Goal: Use online tool/utility: Utilize a website feature to perform a specific function

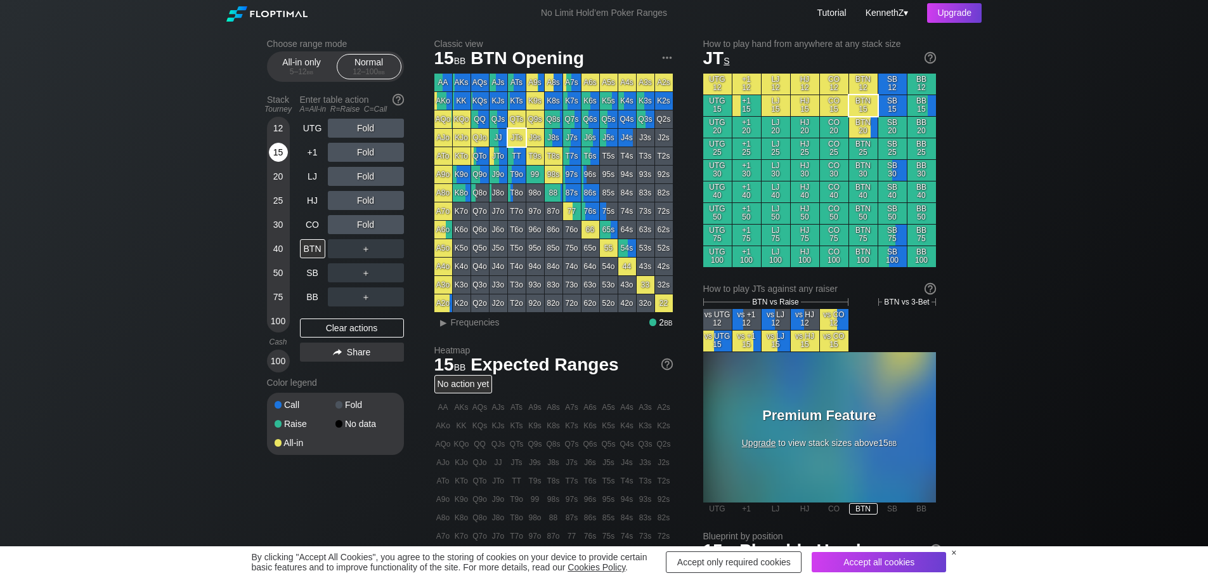
click at [276, 149] on div "15" at bounding box center [278, 152] width 19 height 19
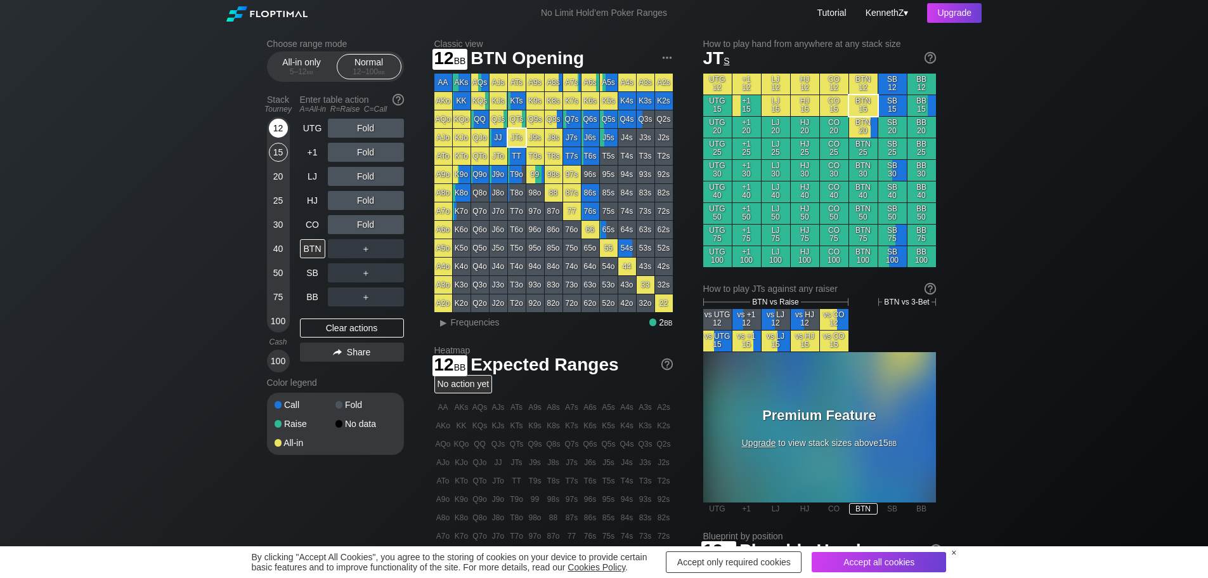
click at [280, 130] on div "12" at bounding box center [278, 128] width 19 height 19
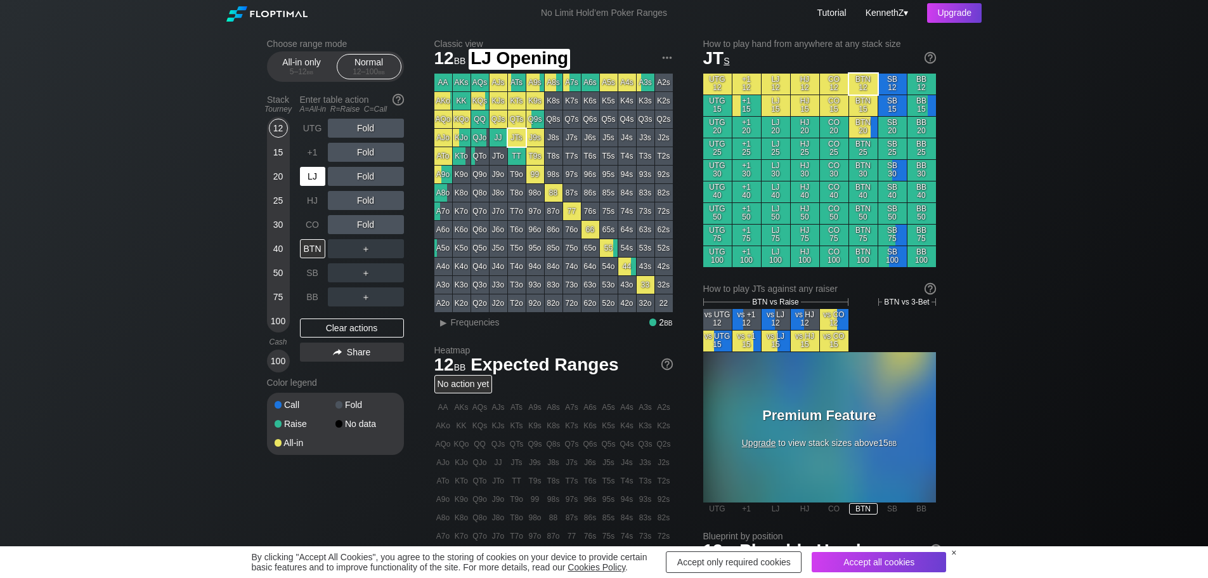
click at [316, 179] on div "LJ" at bounding box center [312, 176] width 25 height 19
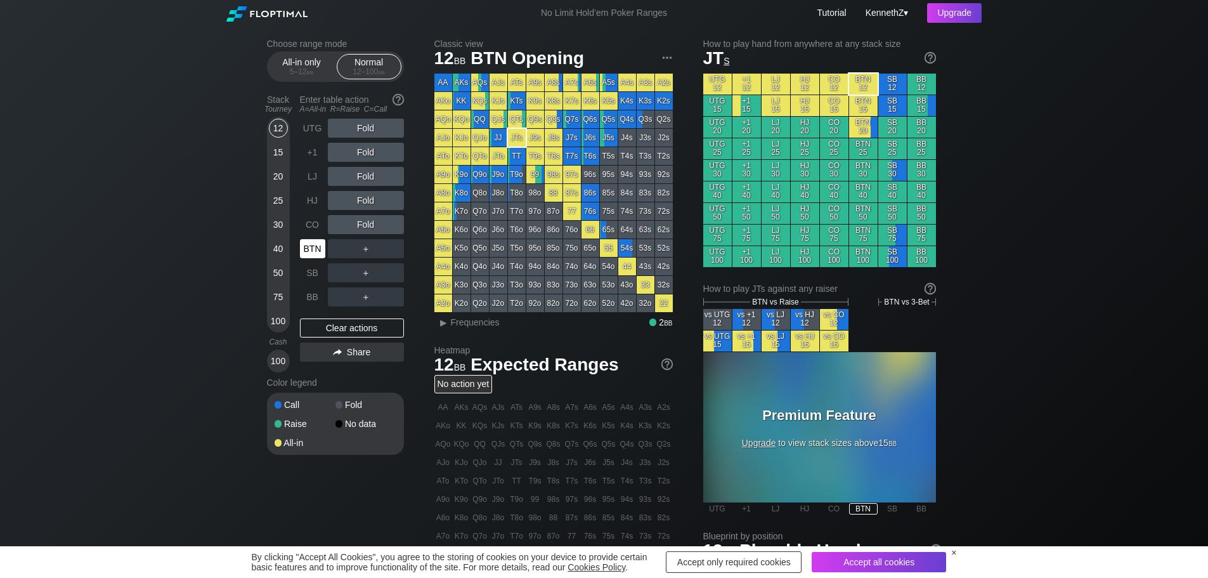
click at [313, 246] on div "BTN" at bounding box center [312, 248] width 25 height 19
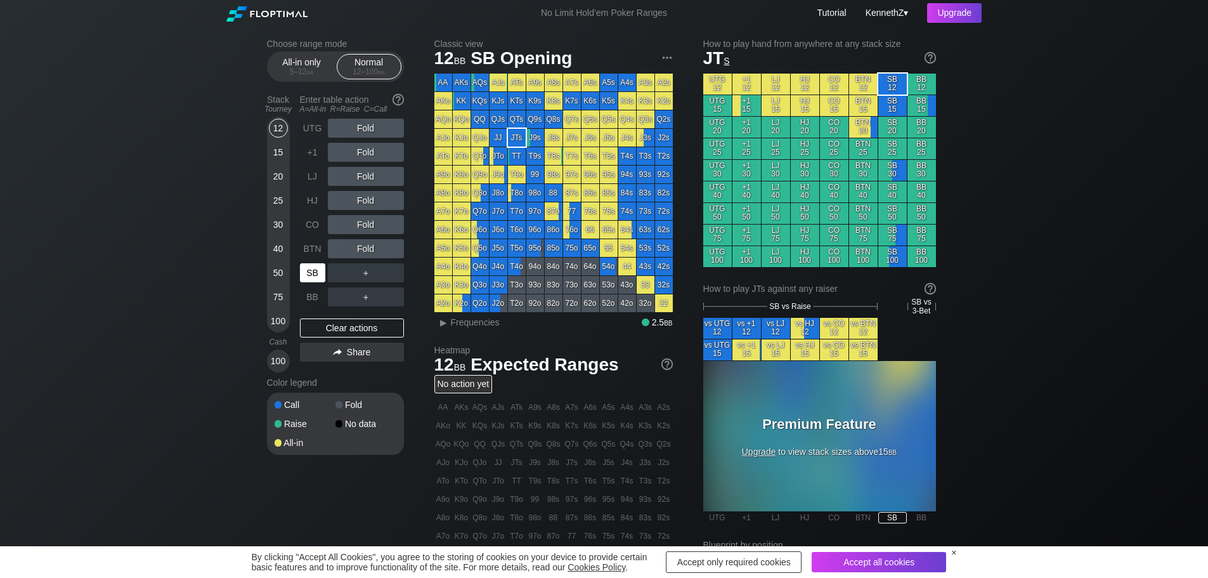
click at [315, 276] on div "SB" at bounding box center [312, 272] width 25 height 19
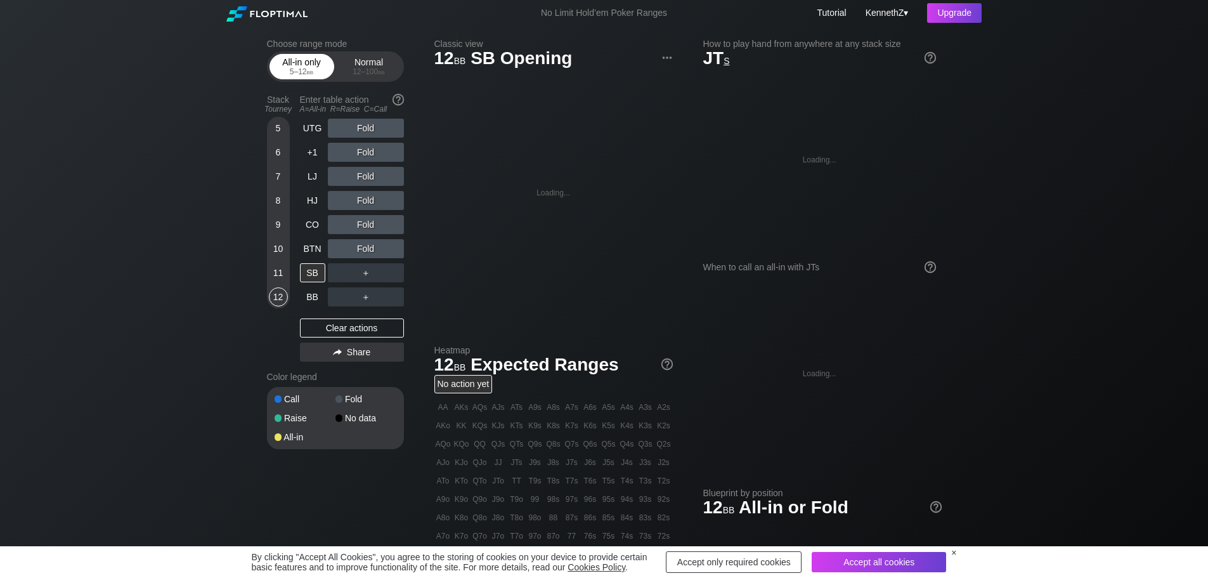
click at [313, 64] on div "All-in only 5 – 12 bb" at bounding box center [302, 67] width 58 height 24
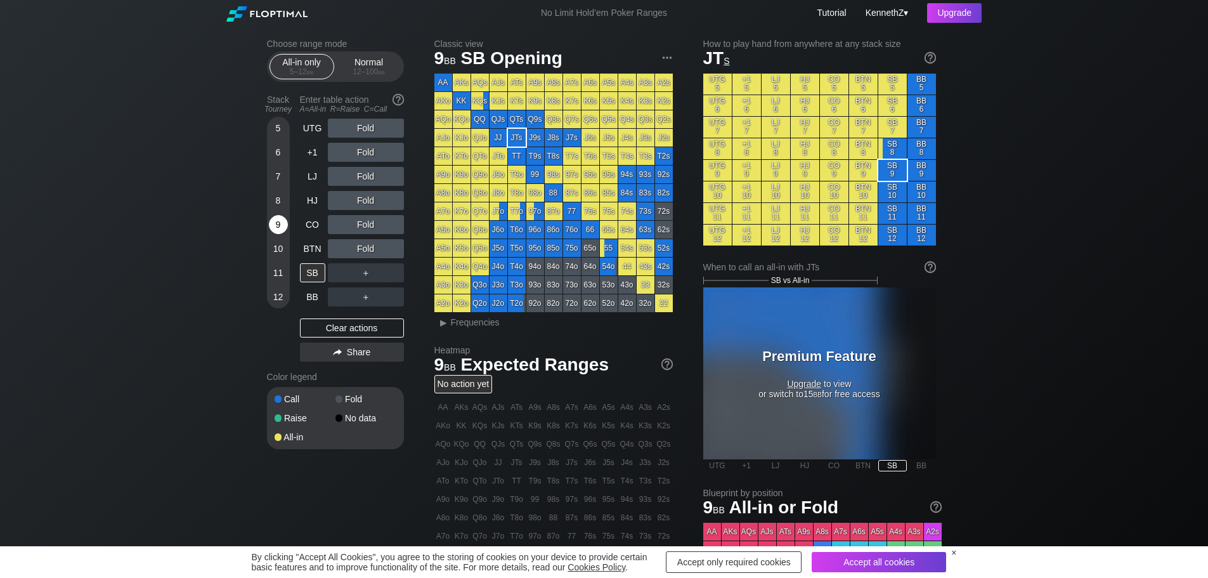
click at [281, 224] on div "9" at bounding box center [278, 224] width 19 height 19
click at [313, 182] on div "LJ" at bounding box center [312, 176] width 25 height 19
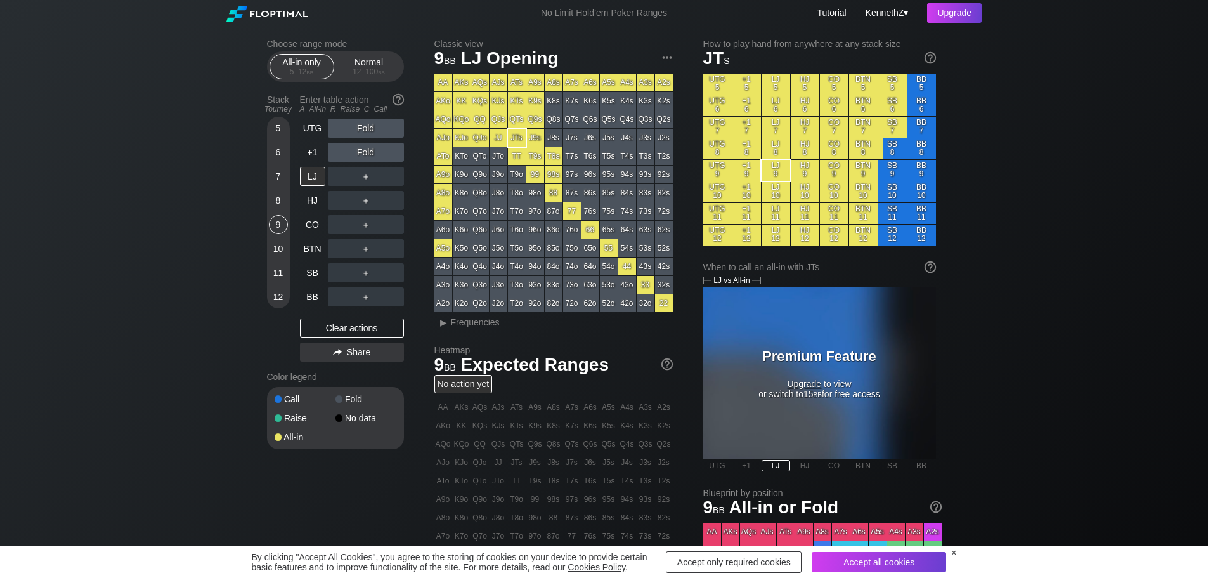
click at [100, 452] on div "Choose range mode All-in only 5 – 12 bb Normal 12 – 100 bb Stack Tourney Enter …" at bounding box center [604, 409] width 1208 height 767
click at [372, 68] on div "Normal 12 – 100 bb" at bounding box center [369, 67] width 58 height 24
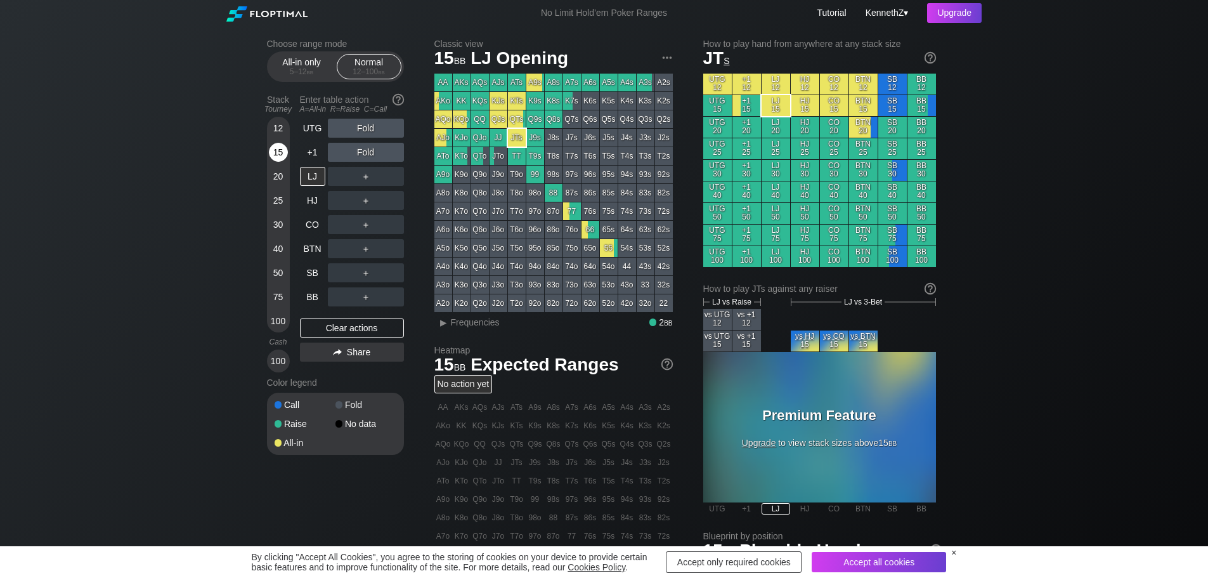
drag, startPoint x: 275, startPoint y: 162, endPoint x: 282, endPoint y: 159, distance: 7.7
click at [275, 162] on div "15" at bounding box center [278, 152] width 19 height 19
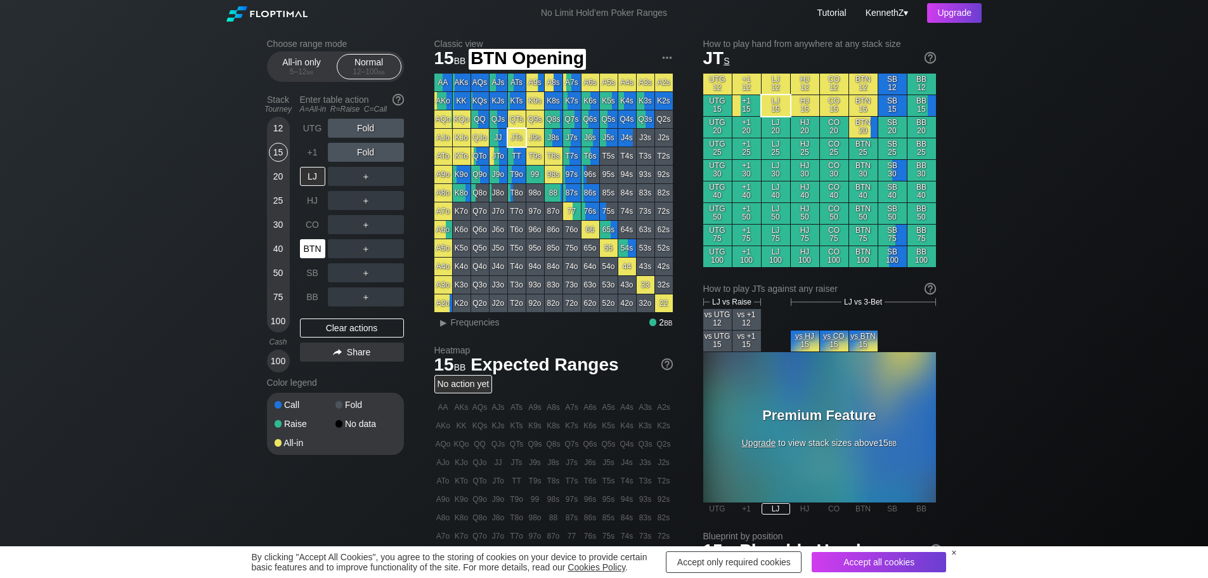
click at [307, 244] on div "BTN" at bounding box center [312, 248] width 25 height 19
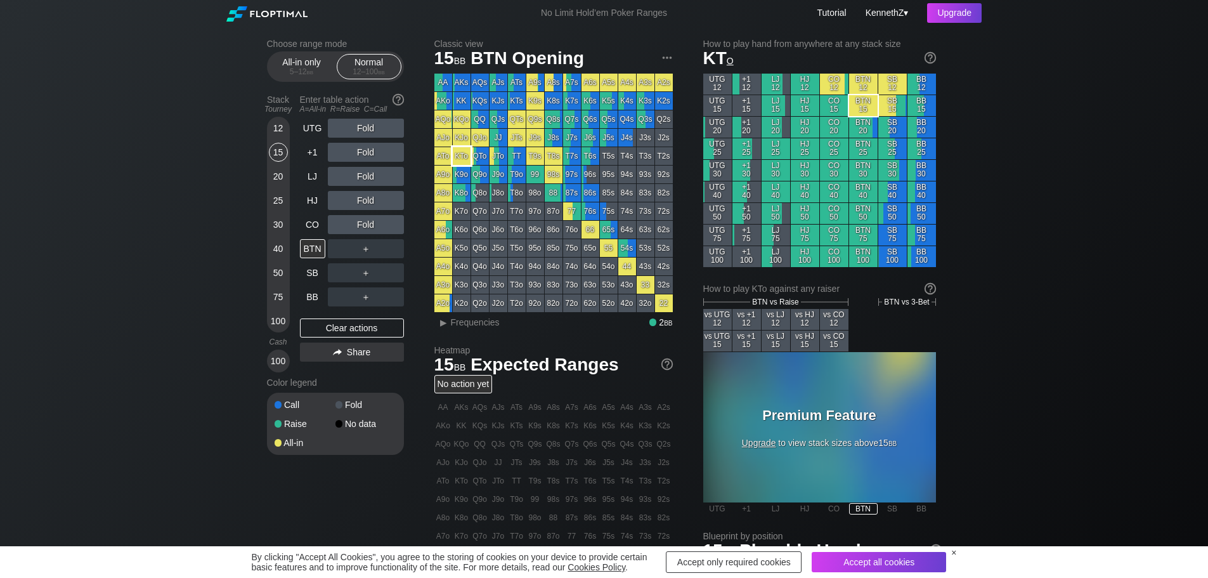
click at [464, 158] on div "KTo" at bounding box center [462, 156] width 18 height 18
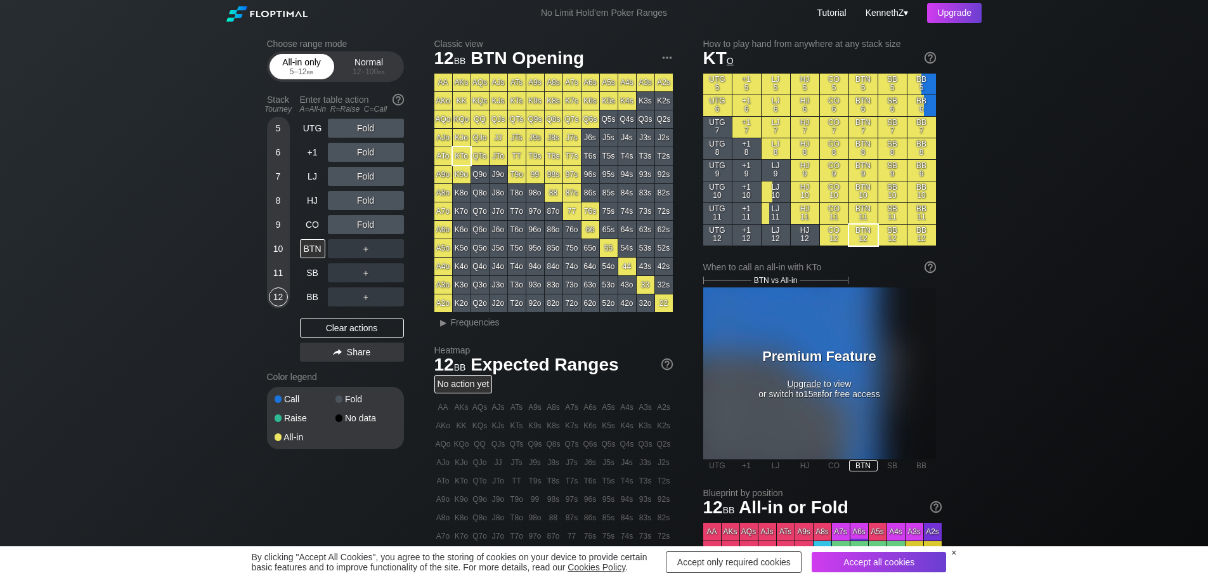
click at [308, 72] on span "bb" at bounding box center [310, 71] width 7 height 9
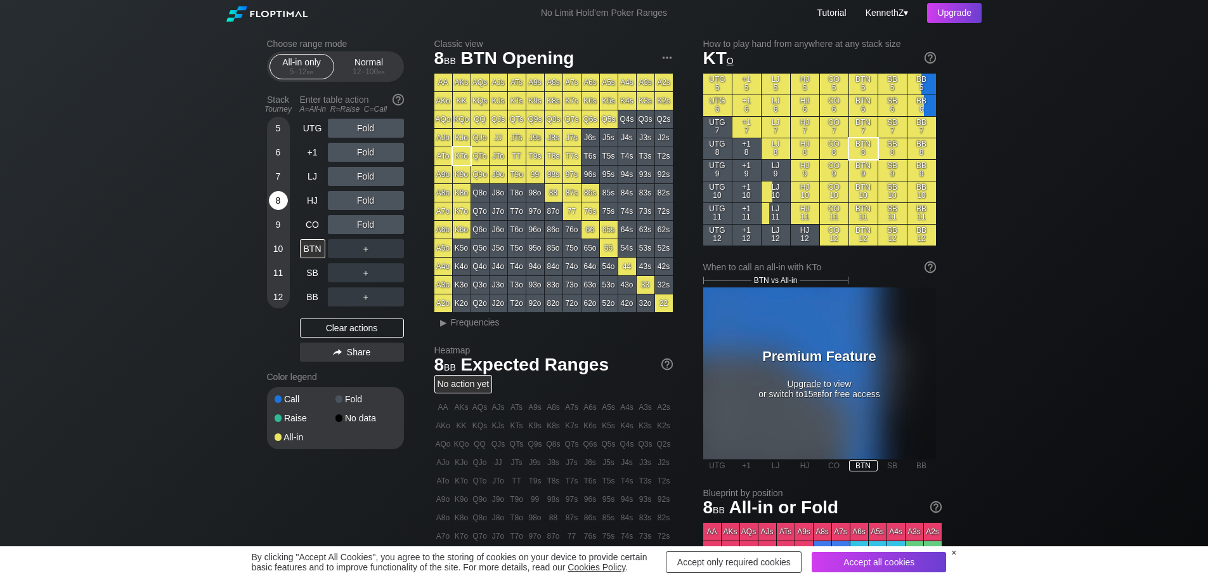
click at [278, 202] on div "8" at bounding box center [278, 200] width 19 height 19
click at [185, 266] on div "Choose range mode All-in only 5 – 12 bb Normal 12 – 100 bb Stack Tourney Enter …" at bounding box center [604, 409] width 1208 height 767
click at [315, 174] on div "LJ" at bounding box center [312, 176] width 25 height 19
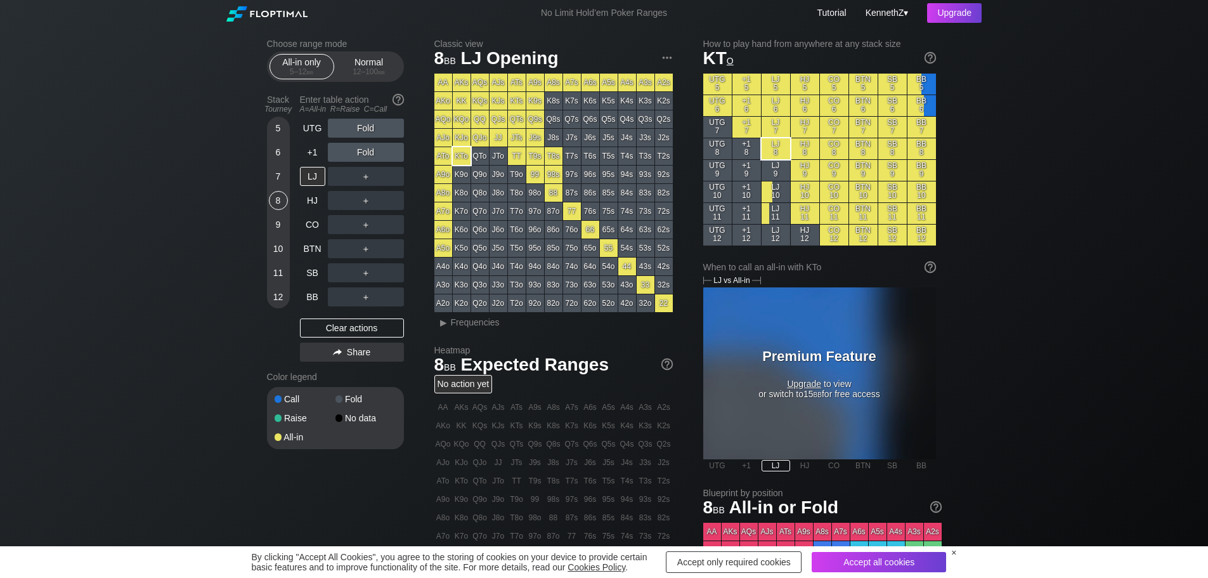
click at [279, 277] on div "11" at bounding box center [278, 272] width 19 height 19
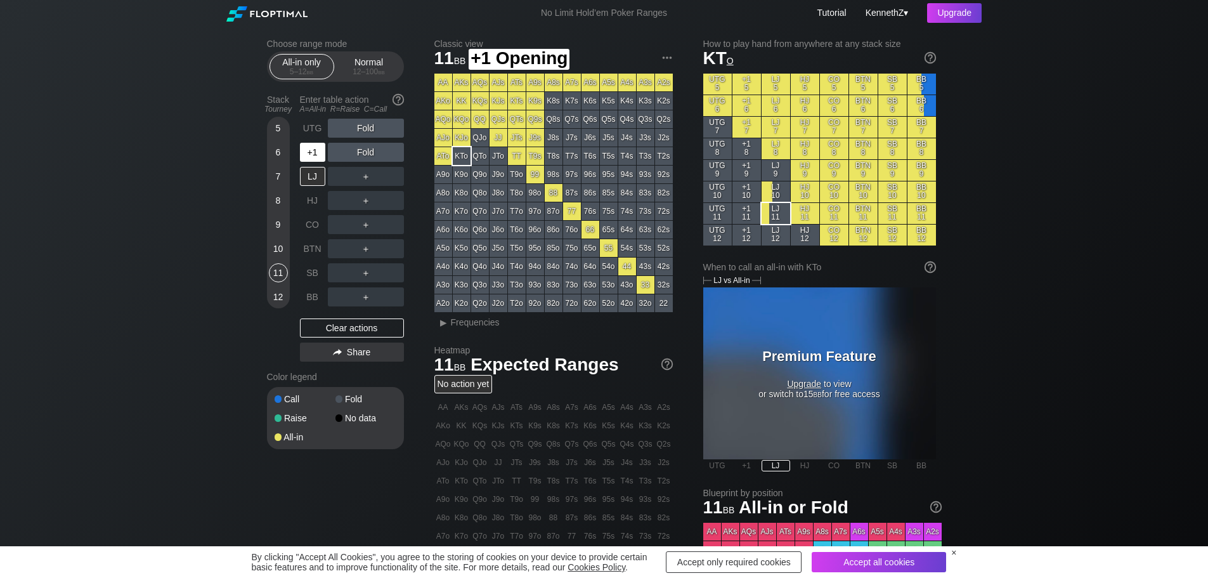
click at [319, 152] on div "+1" at bounding box center [312, 152] width 25 height 19
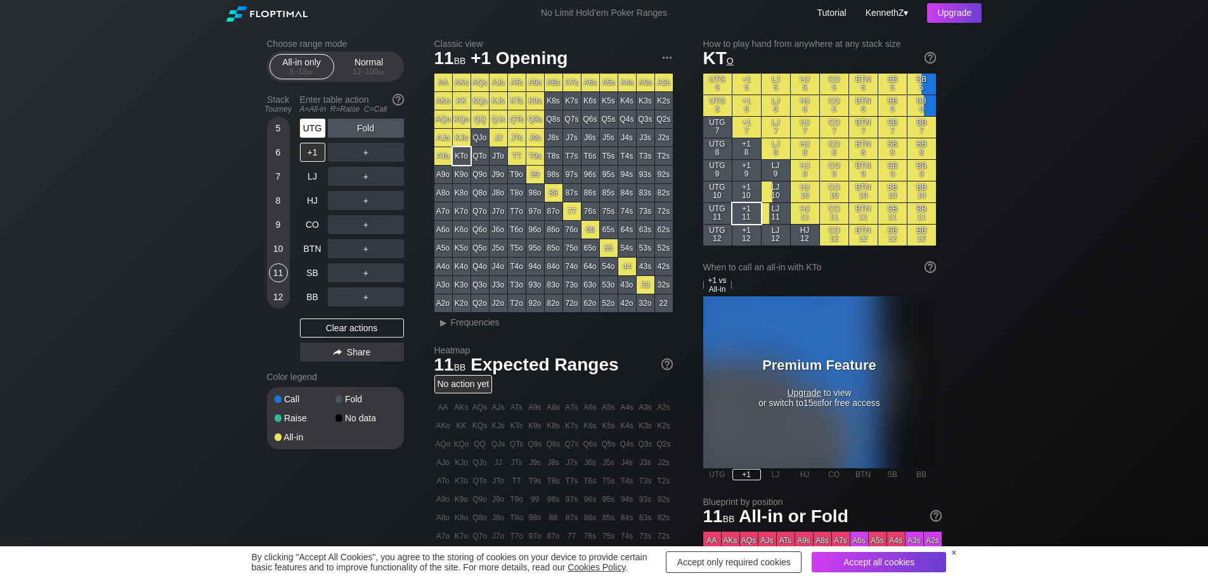
click at [318, 127] on div "UTG" at bounding box center [312, 128] width 25 height 19
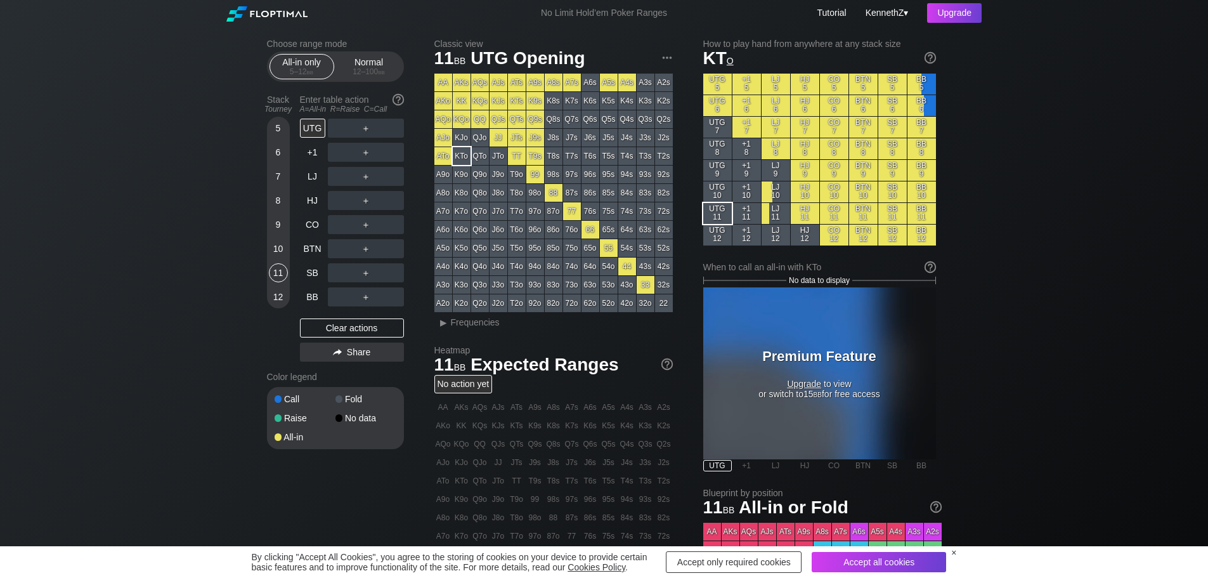
click at [280, 228] on div "9" at bounding box center [278, 224] width 19 height 19
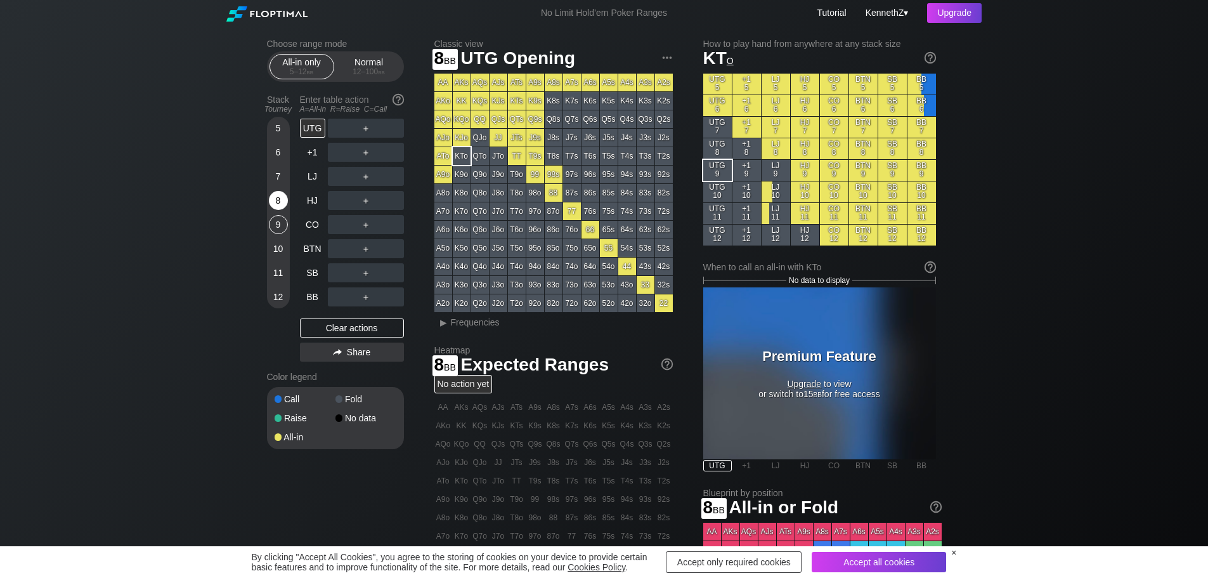
click at [276, 205] on div "8" at bounding box center [278, 200] width 19 height 19
click at [145, 127] on div "Choose range mode All-in only 5 – 12 bb Normal 12 – 100 bb Stack Tourney Enter …" at bounding box center [604, 409] width 1208 height 767
click at [282, 250] on div "10" at bounding box center [278, 248] width 19 height 19
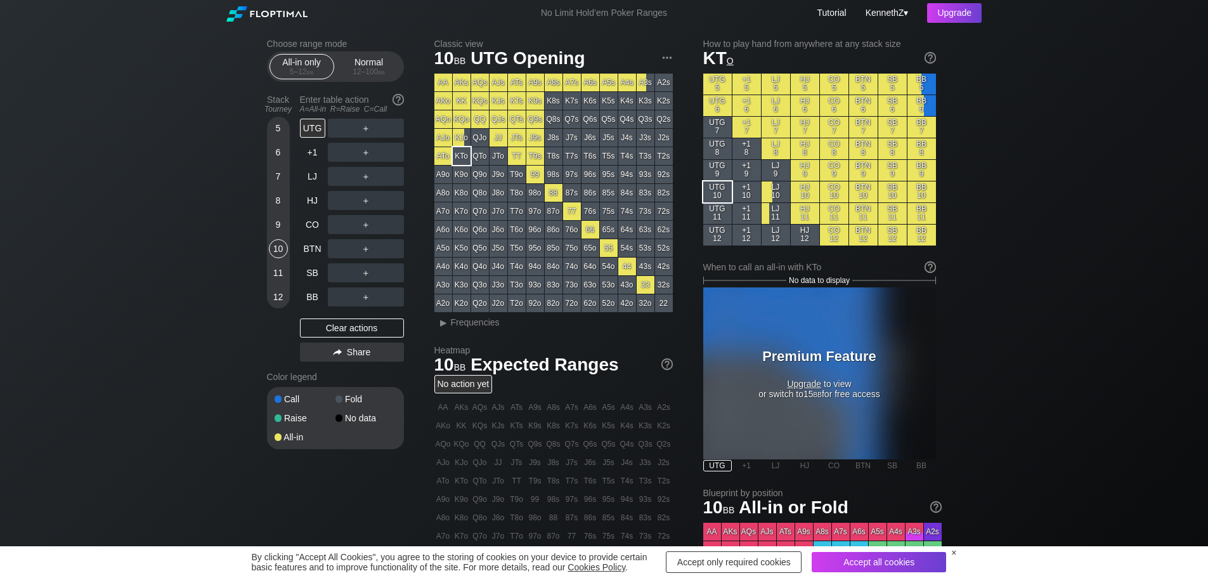
click at [285, 228] on div "9" at bounding box center [278, 224] width 19 height 19
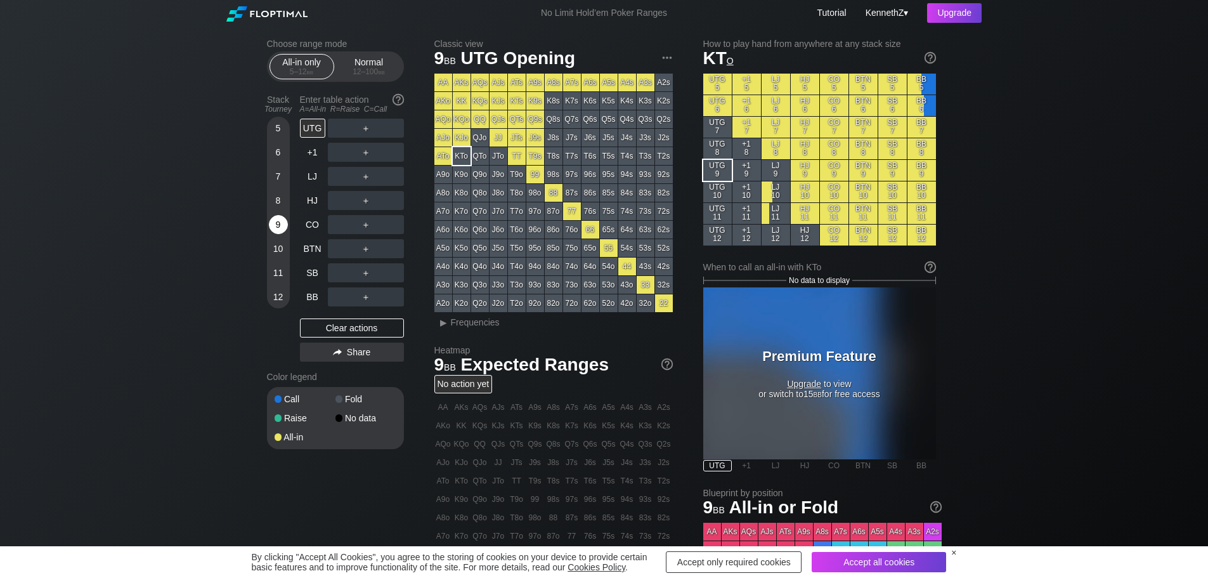
click at [276, 222] on div "9" at bounding box center [278, 224] width 19 height 19
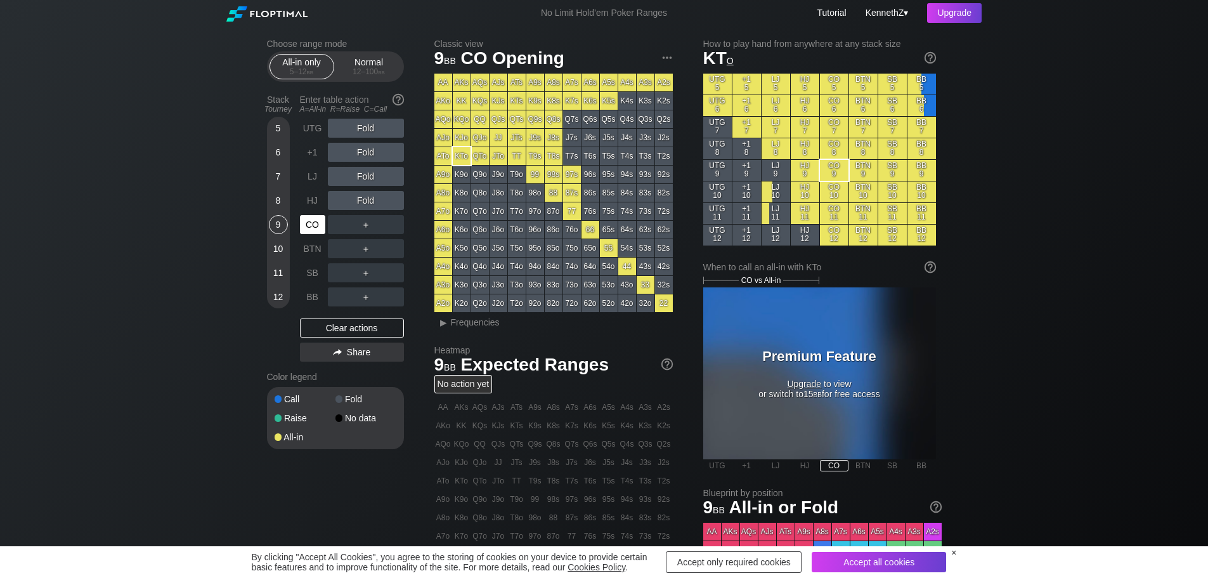
click at [315, 226] on div "CO" at bounding box center [312, 224] width 25 height 19
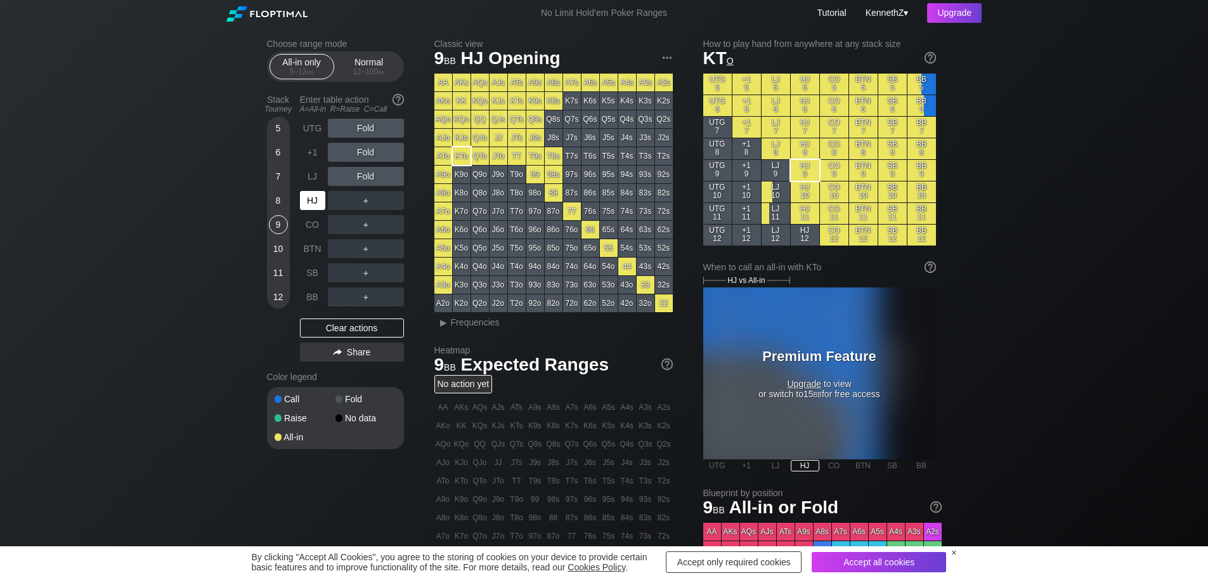
click at [309, 201] on div "HJ" at bounding box center [312, 200] width 25 height 19
click at [286, 201] on div "8" at bounding box center [278, 200] width 19 height 19
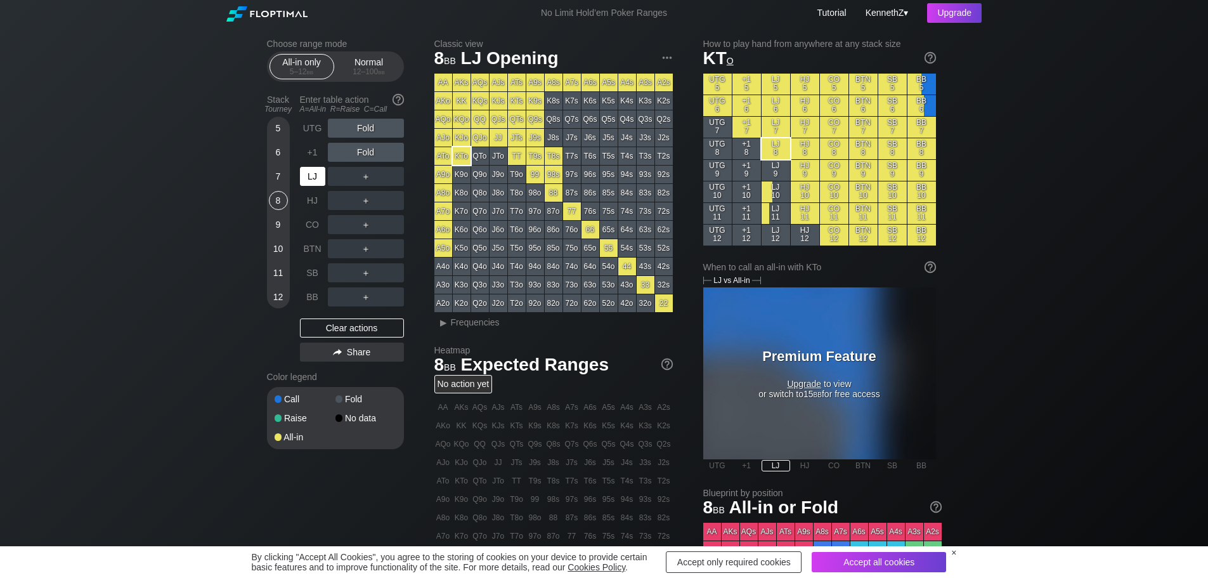
click at [310, 181] on div "LJ" at bounding box center [312, 176] width 25 height 19
click at [146, 185] on div "Choose range mode All-in only 5 – 12 bb Normal 12 – 100 bb Stack Tourney Enter …" at bounding box center [604, 409] width 1208 height 767
